Goal: Information Seeking & Learning: Learn about a topic

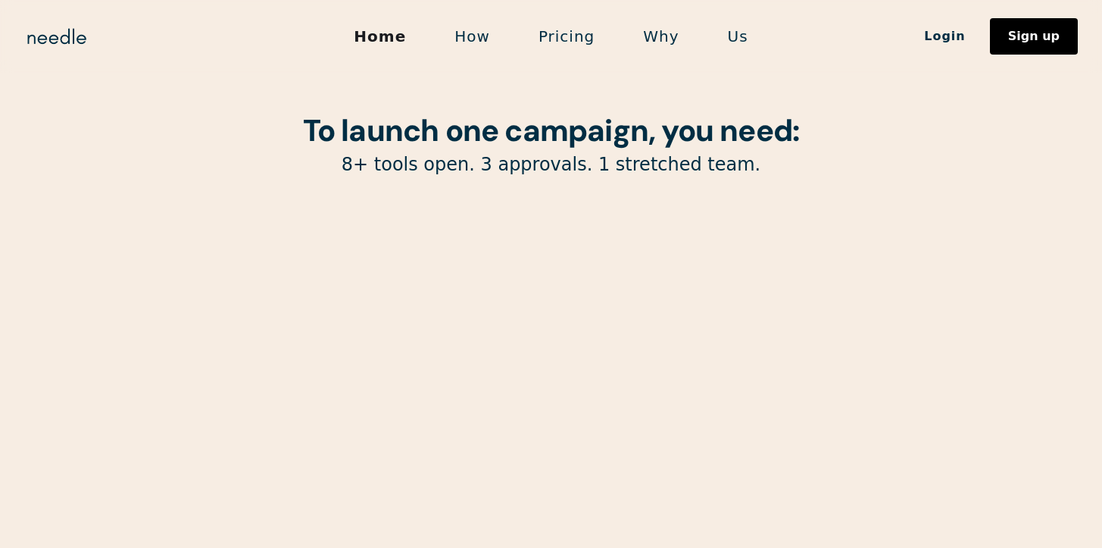
click at [725, 37] on link "Us" at bounding box center [738, 36] width 69 height 32
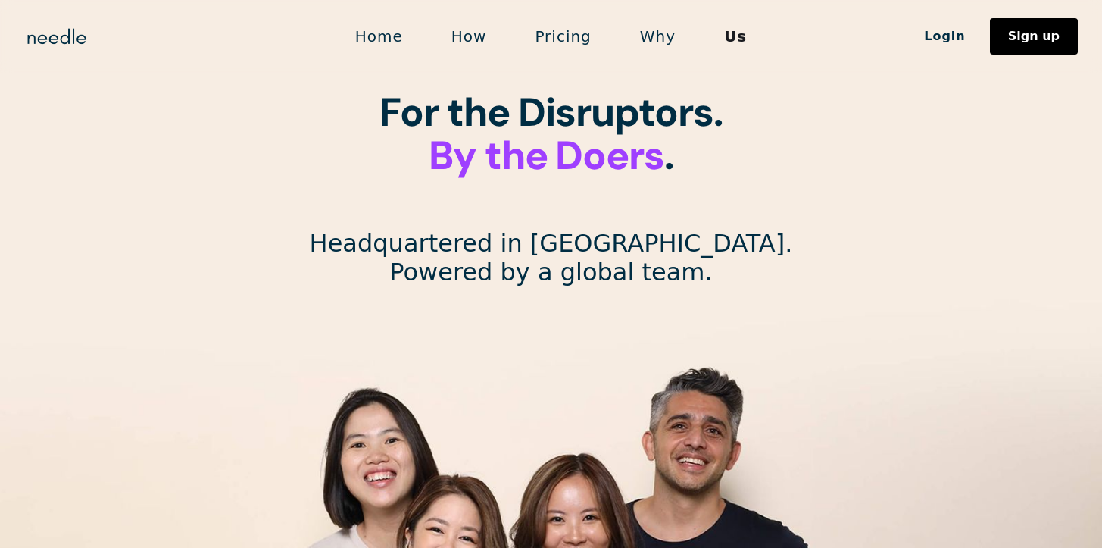
click at [396, 38] on link "Home" at bounding box center [379, 36] width 96 height 32
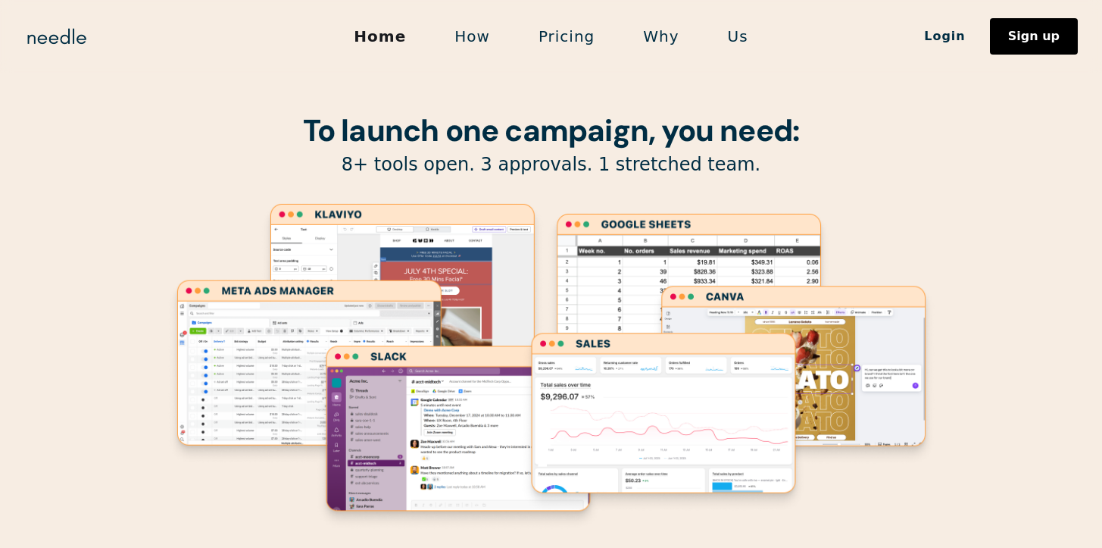
click at [189, 75] on div "To launch one campaign, you need: 8+ tools open. 3 approvals. 1 stretched team." at bounding box center [551, 299] width 772 height 599
click at [173, 187] on div "To launch one campaign, you need: 8+ tools open. 3 approvals. 1 stretched team." at bounding box center [551, 299] width 772 height 599
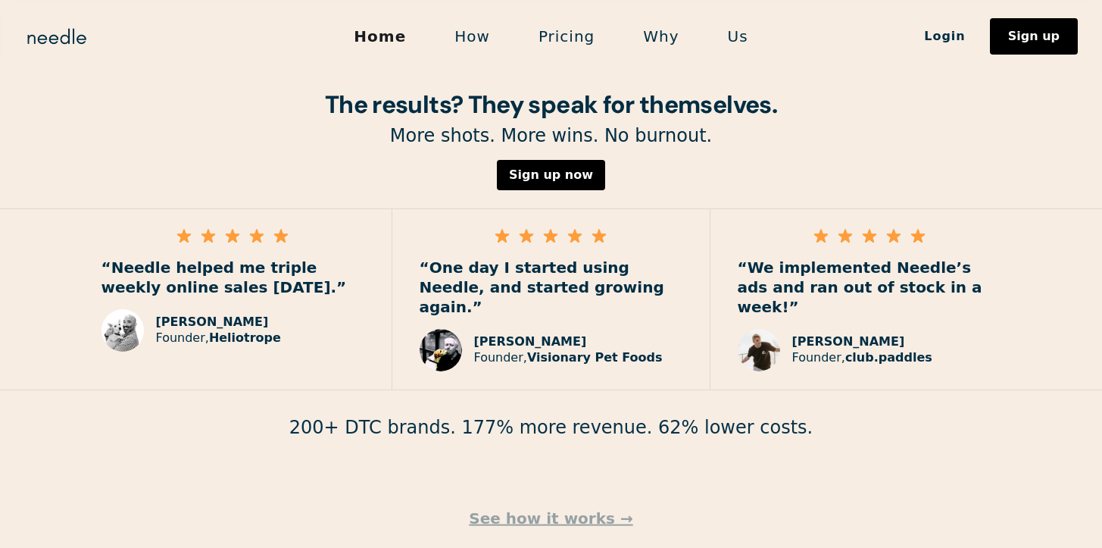
scroll to position [2229, 0]
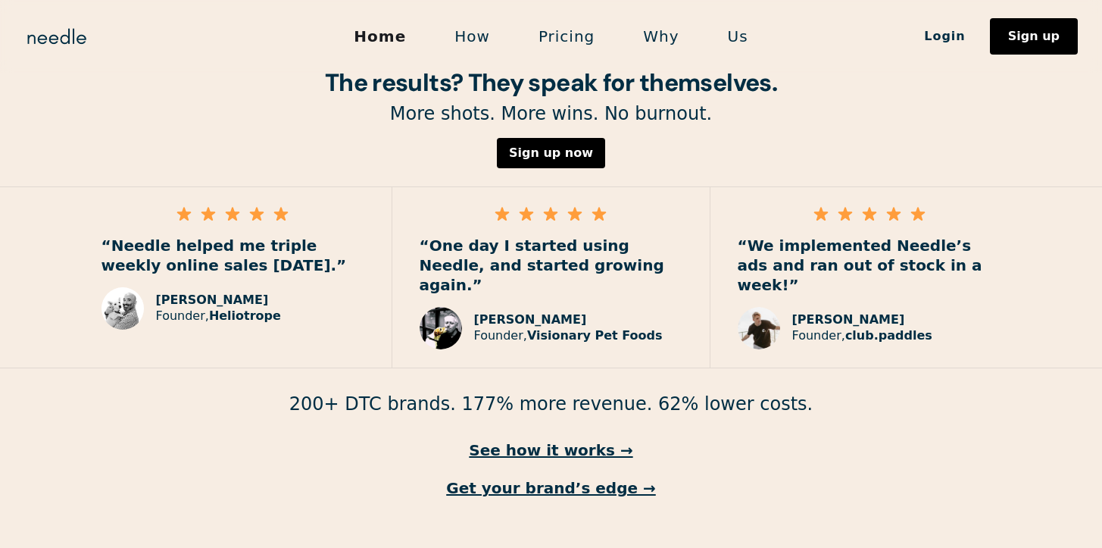
click at [566, 38] on link "Pricing" at bounding box center [566, 36] width 105 height 32
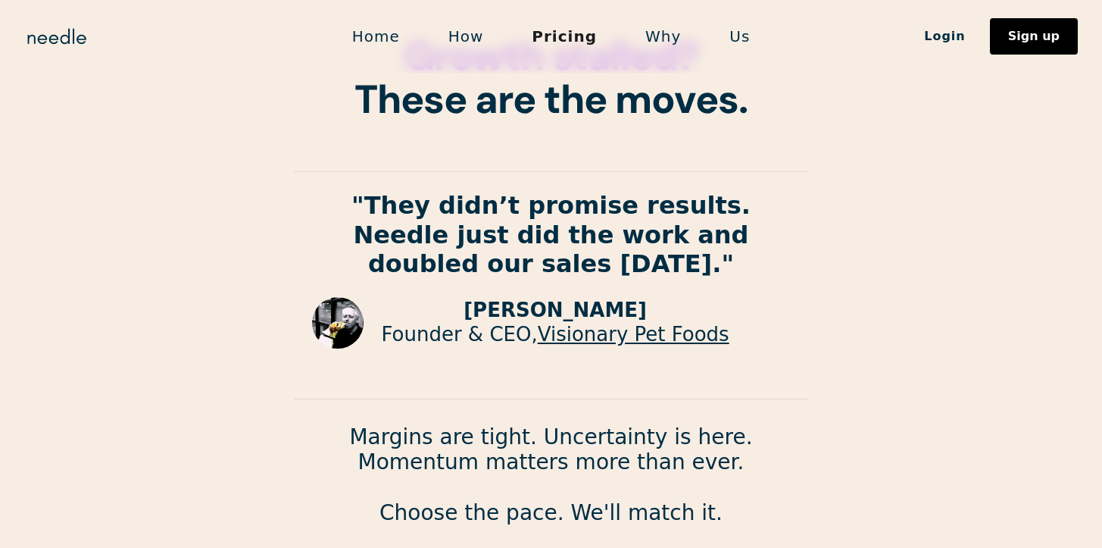
scroll to position [58, 0]
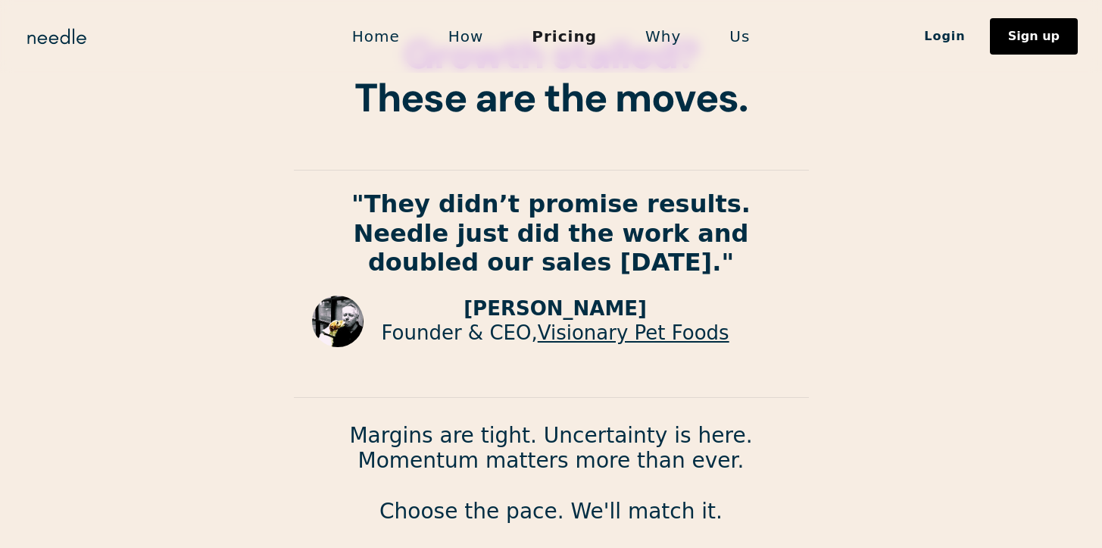
click at [470, 45] on link "How" at bounding box center [466, 36] width 84 height 32
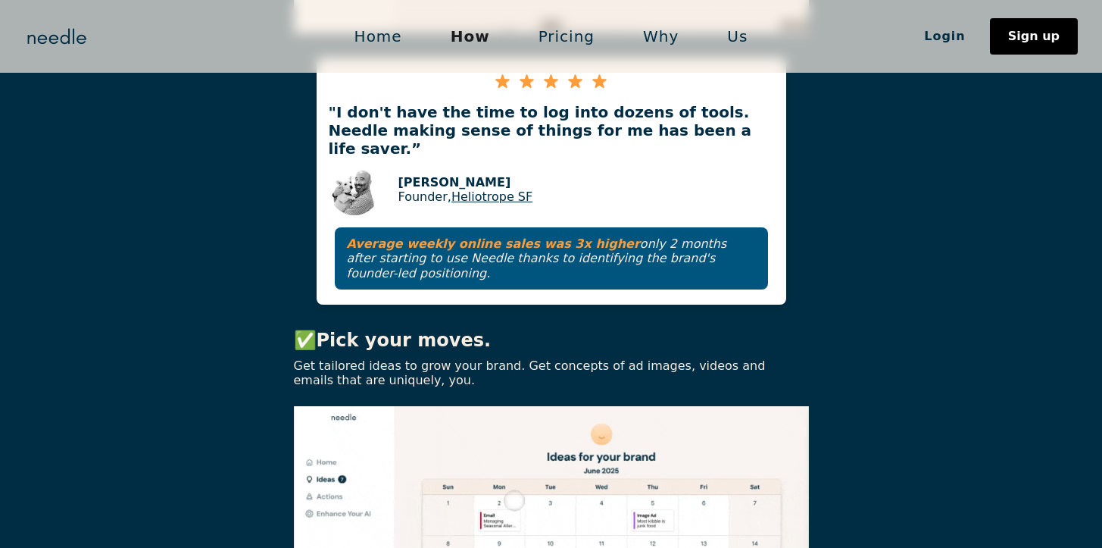
scroll to position [984, 0]
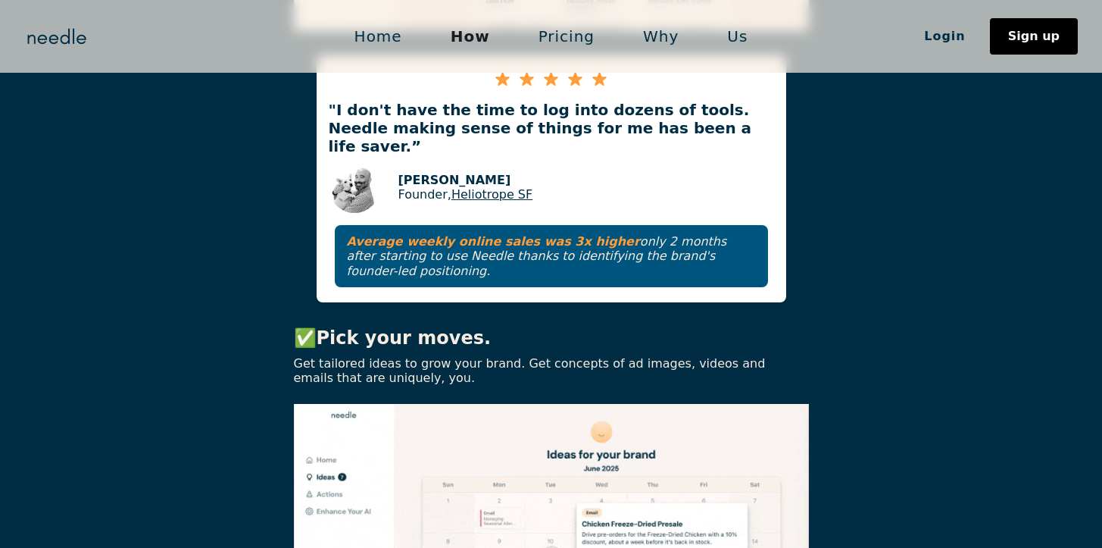
click at [420, 412] on img at bounding box center [551, 552] width 515 height 297
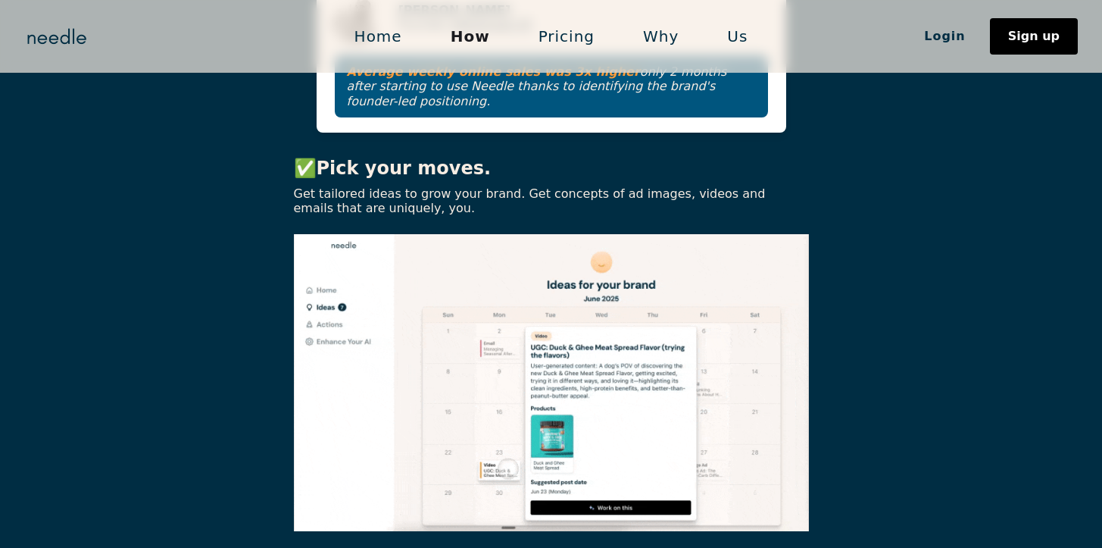
scroll to position [1156, 0]
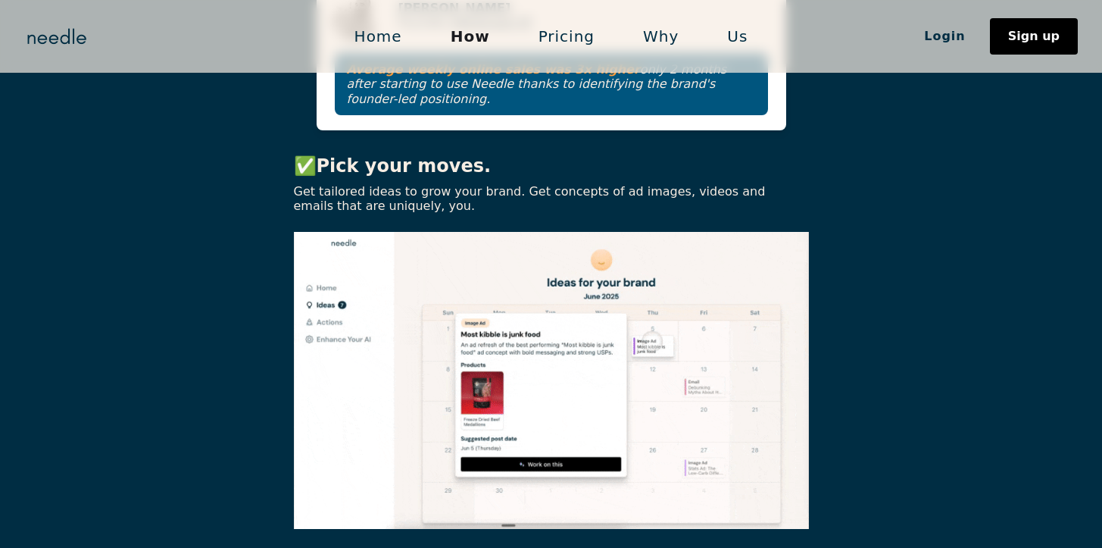
click at [619, 279] on img at bounding box center [551, 380] width 515 height 297
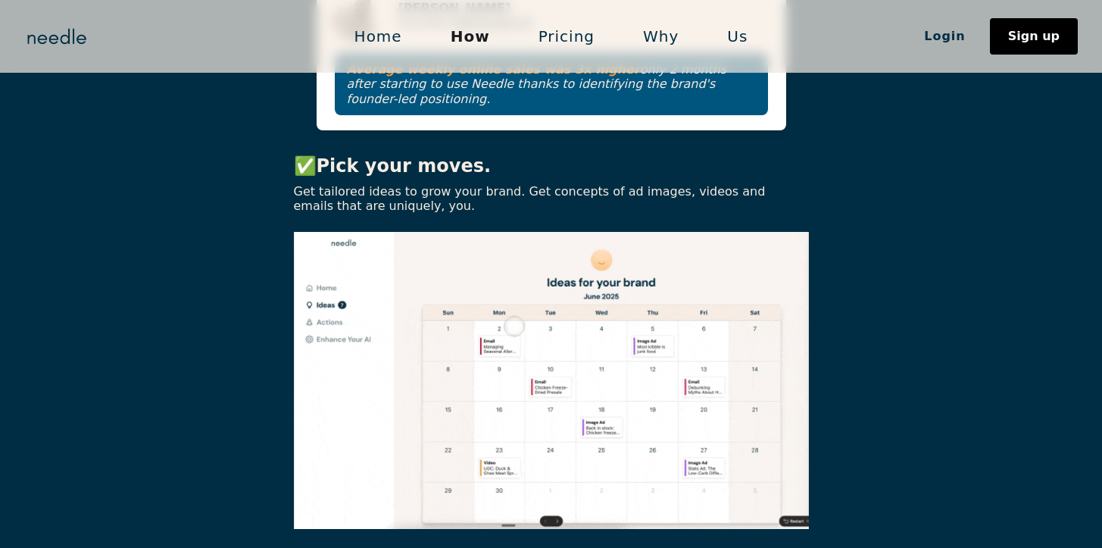
click at [358, 184] on p "Get tailored ideas to grow your brand. Get concepts of ad images, videos and em…" at bounding box center [551, 198] width 515 height 29
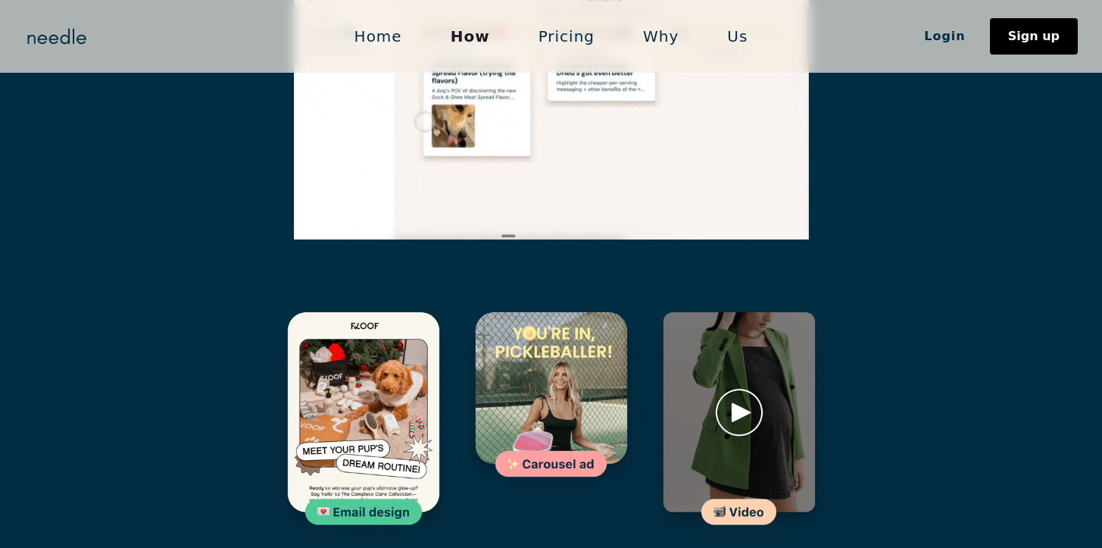
scroll to position [2242, 0]
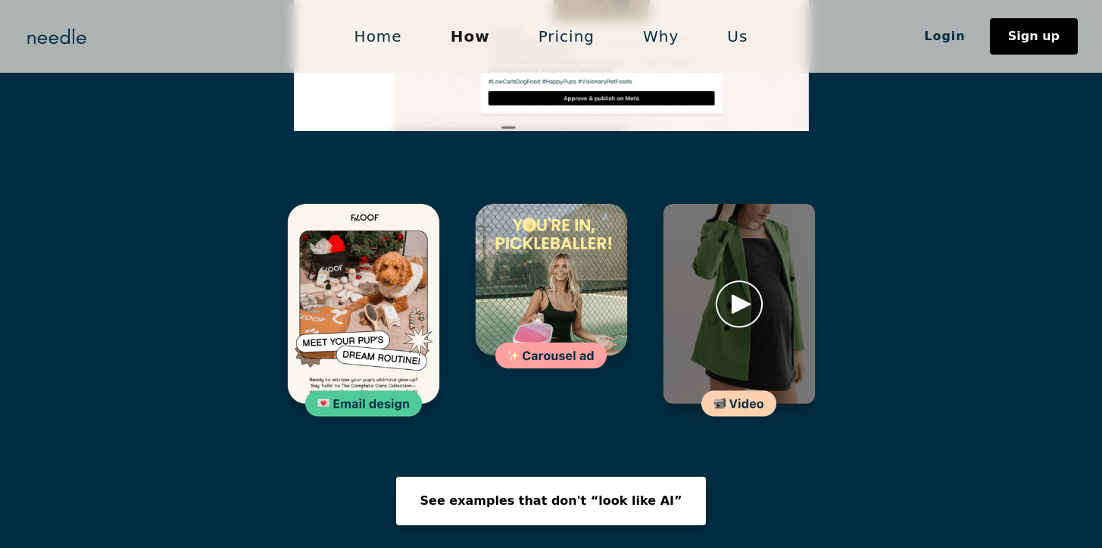
click at [531, 495] on div "See examples that don't “look like AI”" at bounding box center [551, 501] width 262 height 12
